Goal: Communication & Community: Answer question/provide support

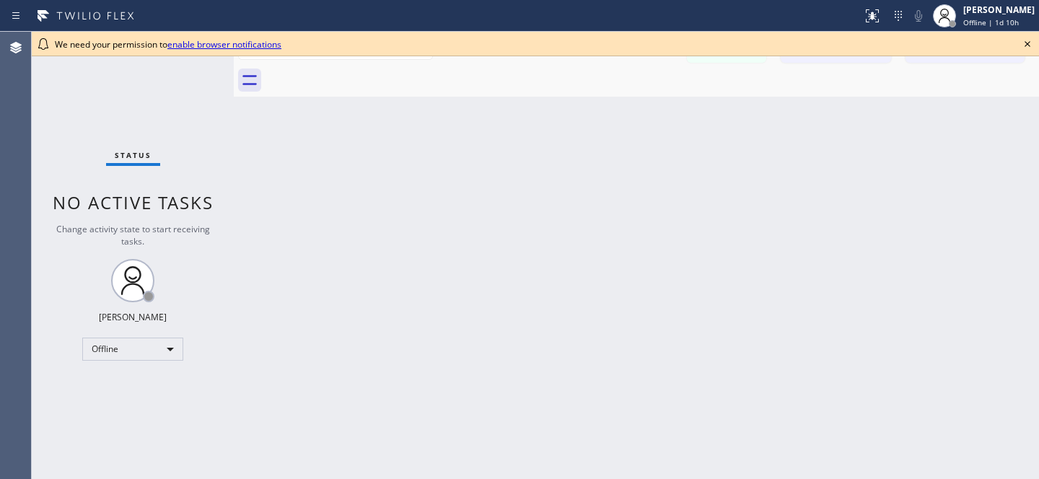
click at [1028, 43] on icon at bounding box center [1028, 44] width 6 height 6
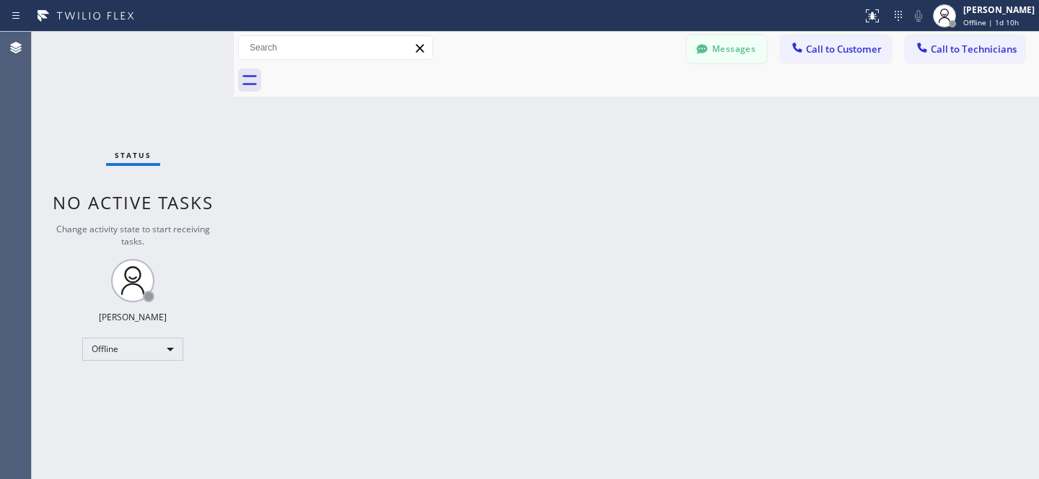
click at [712, 53] on button "Messages" at bounding box center [726, 48] width 79 height 27
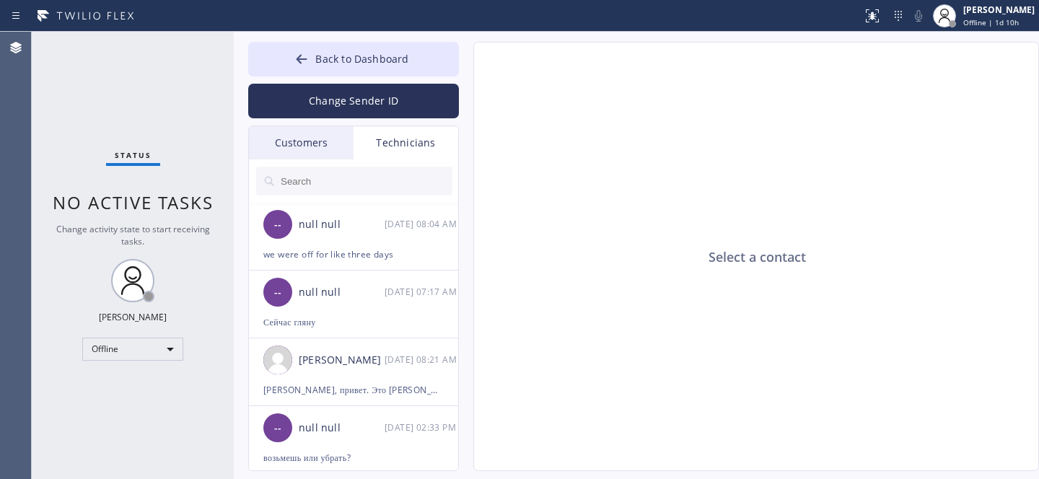
click at [300, 141] on div "Customers" at bounding box center [301, 142] width 105 height 33
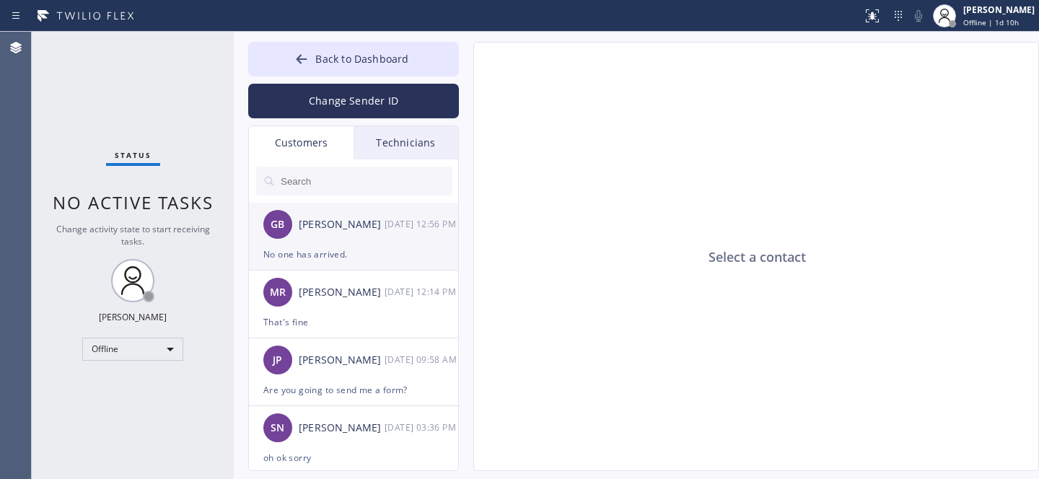
click at [348, 235] on div "GB [PERSON_NAME] [DATE] 12:56 PM" at bounding box center [354, 224] width 211 height 43
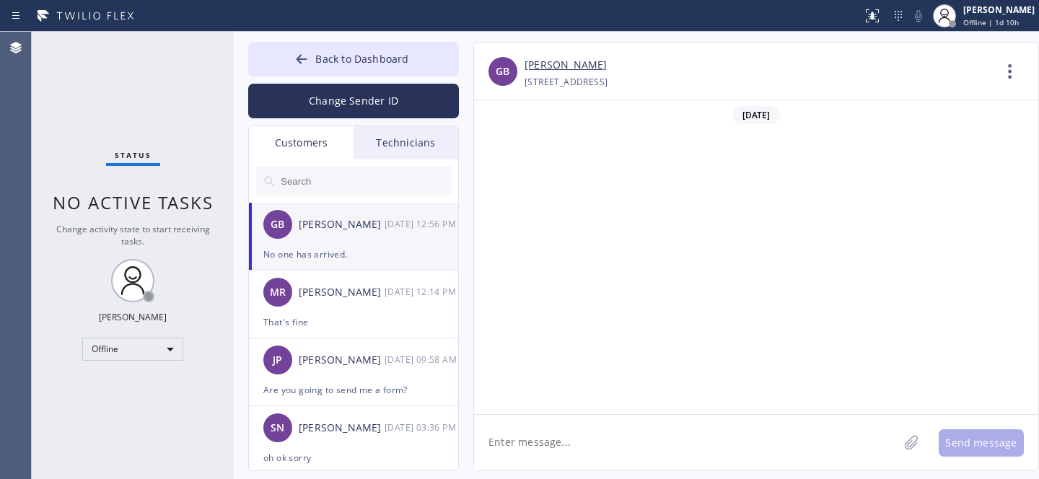
scroll to position [1563, 0]
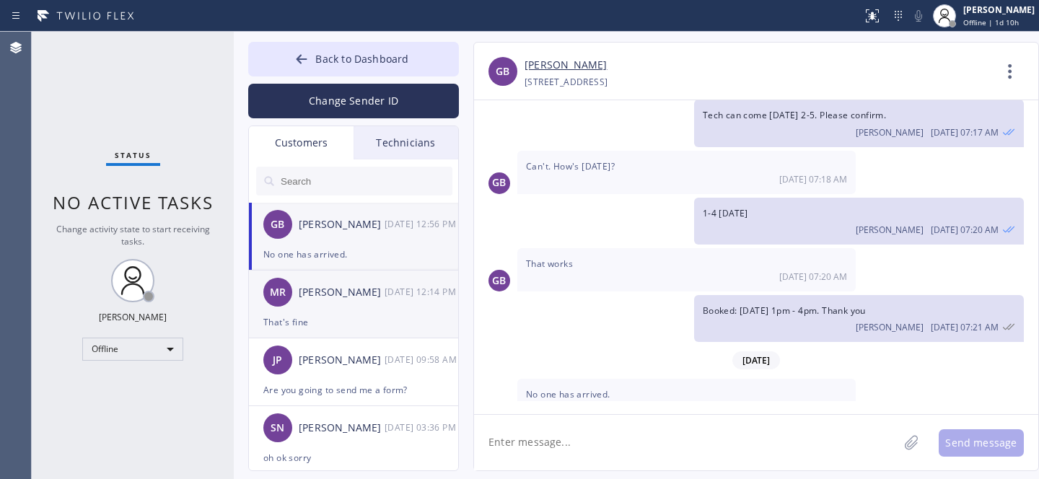
click at [353, 312] on div "[PERSON_NAME] [DATE] 12:14 PM" at bounding box center [354, 292] width 211 height 43
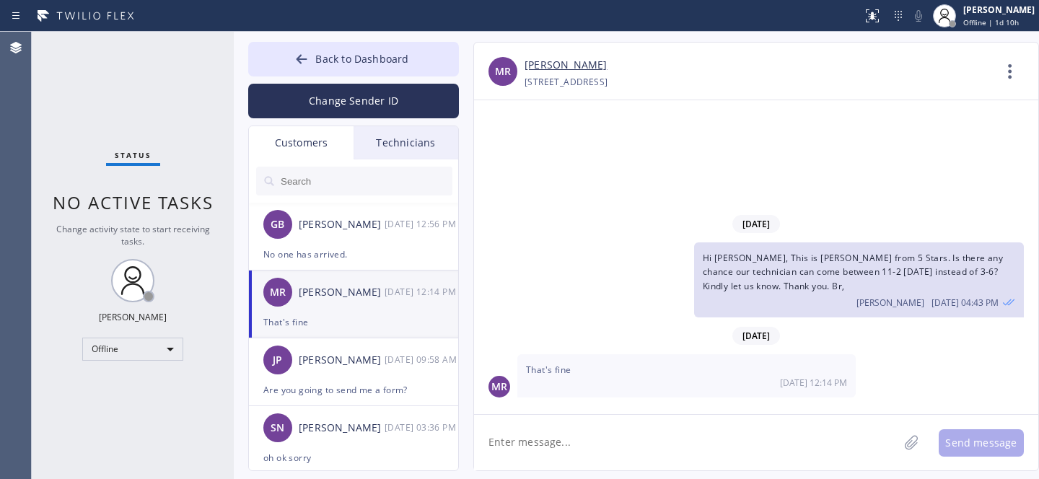
scroll to position [0, 0]
click at [358, 226] on div "[PERSON_NAME]" at bounding box center [342, 225] width 86 height 17
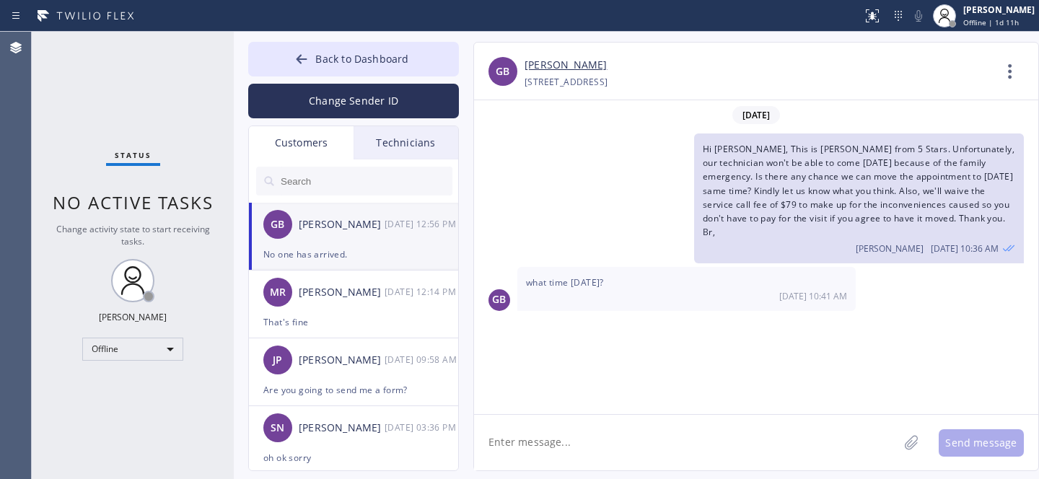
scroll to position [1563, 0]
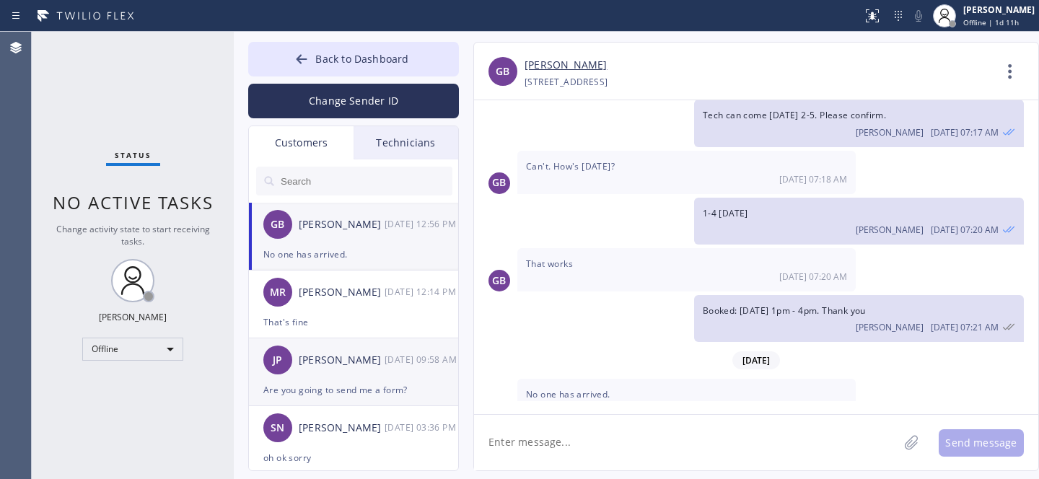
click at [349, 379] on div "JP [PERSON_NAME] PropertyManager [DATE] 09:58 AM" at bounding box center [354, 359] width 211 height 43
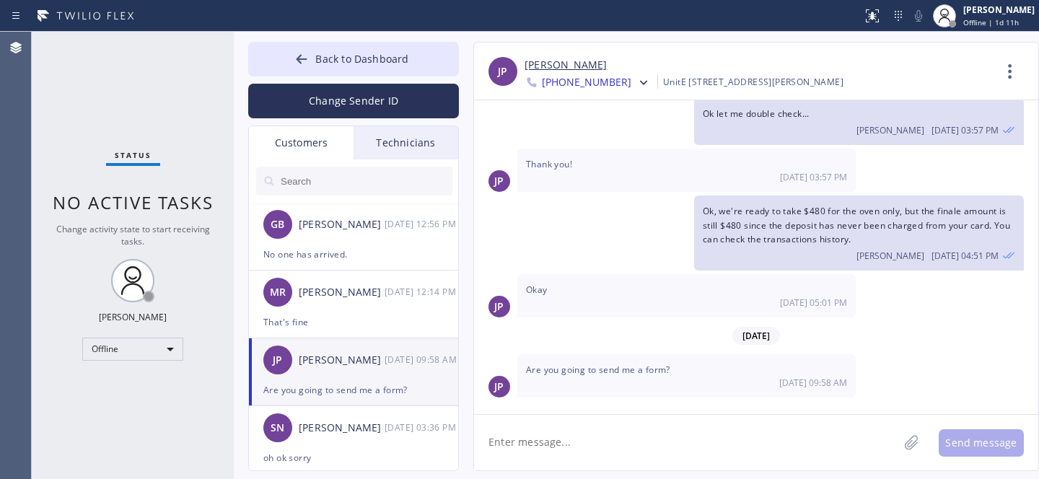
scroll to position [515, 0]
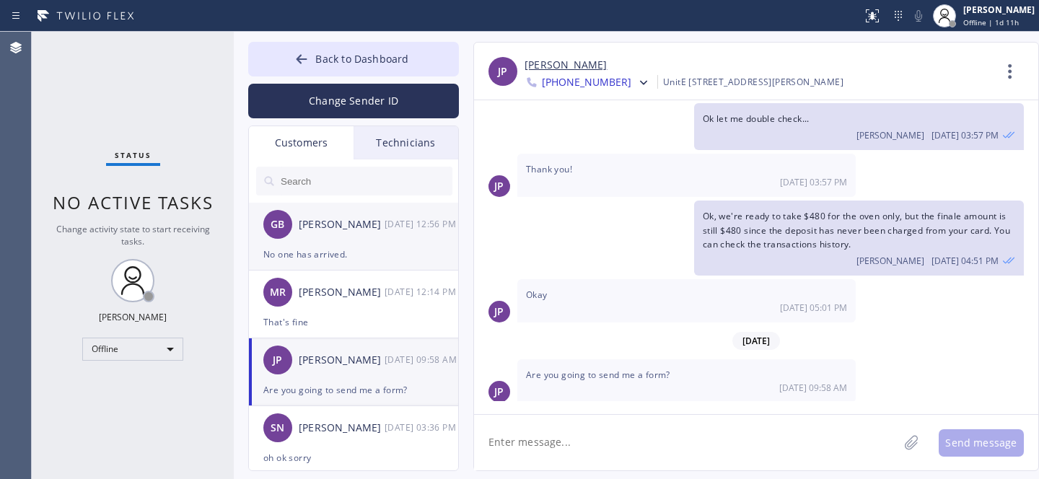
click at [365, 246] on div "No one has arrived." at bounding box center [353, 254] width 180 height 17
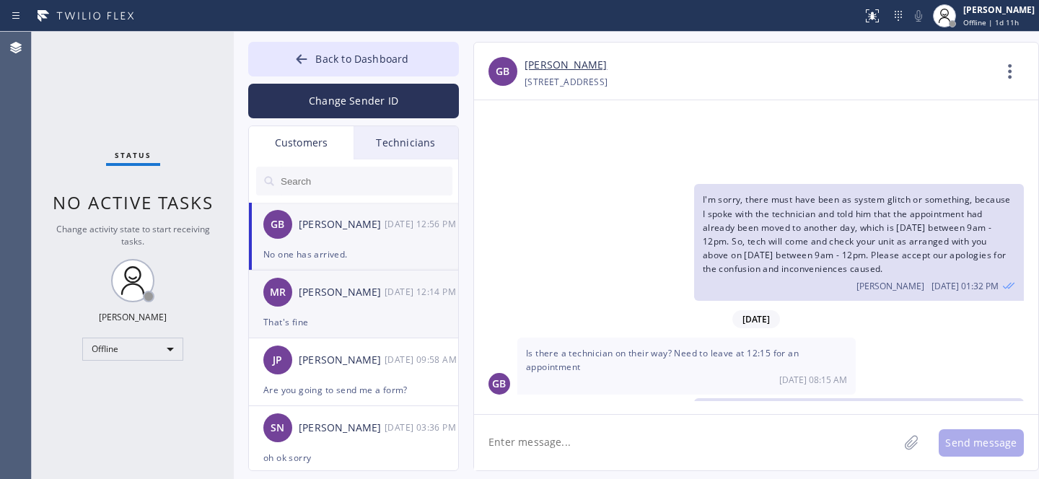
scroll to position [1563, 0]
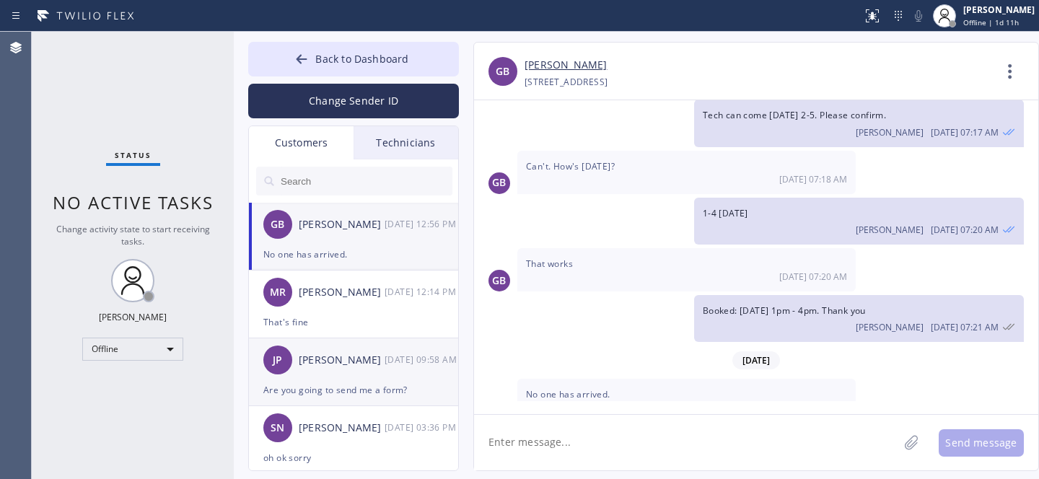
click at [367, 376] on div "JP [PERSON_NAME] PropertyManager [DATE] 09:58 AM" at bounding box center [354, 359] width 211 height 43
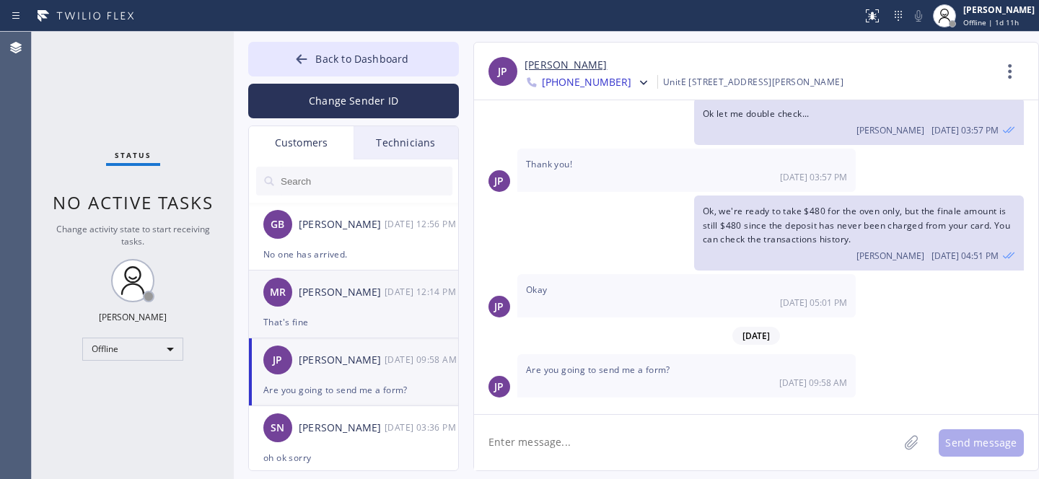
scroll to position [515, 0]
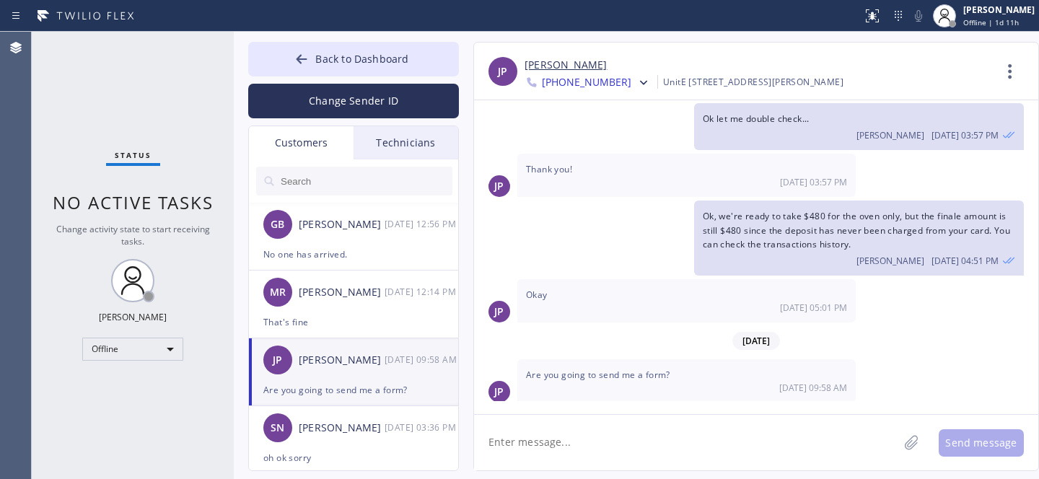
drag, startPoint x: 566, startPoint y: 61, endPoint x: 581, endPoint y: 38, distance: 28.2
click at [359, 226] on div "[PERSON_NAME]" at bounding box center [342, 225] width 86 height 17
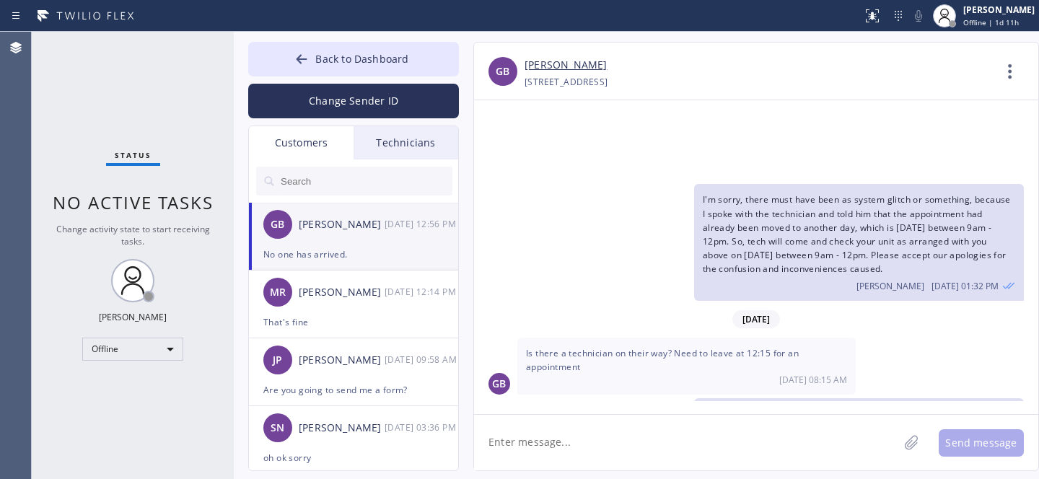
scroll to position [1563, 0]
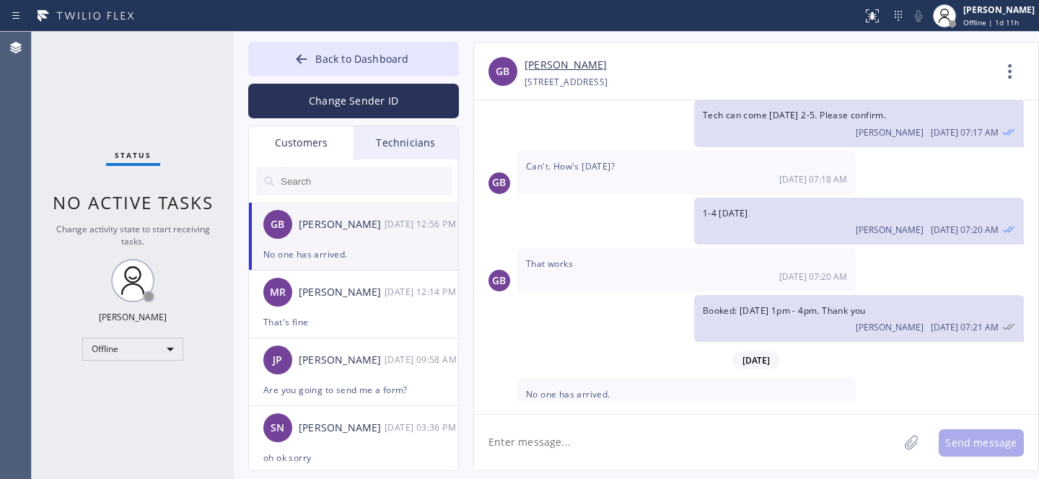
click at [628, 445] on textarea at bounding box center [686, 443] width 424 height 56
type textarea "Hi [PERSON_NAME], Did our tech eventually come for the appointment?"
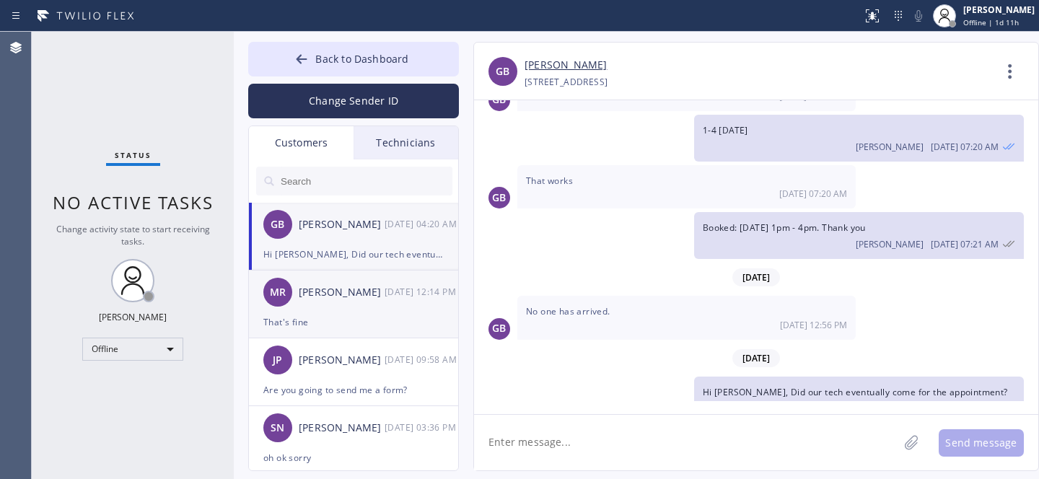
click at [397, 328] on div "That's fine" at bounding box center [353, 322] width 180 height 17
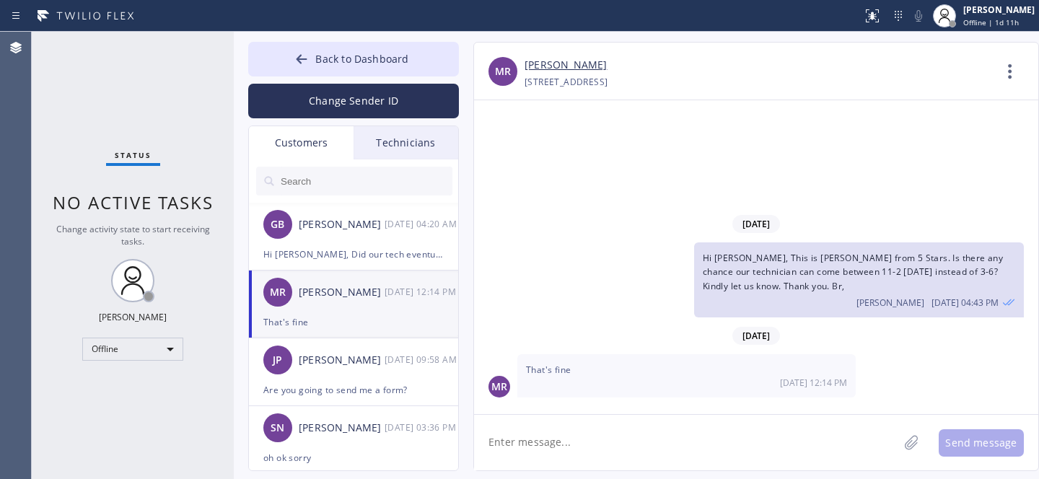
scroll to position [0, 0]
click at [307, 49] on button "Back to Dashboard" at bounding box center [353, 59] width 211 height 35
